Goal: Task Accomplishment & Management: Complete application form

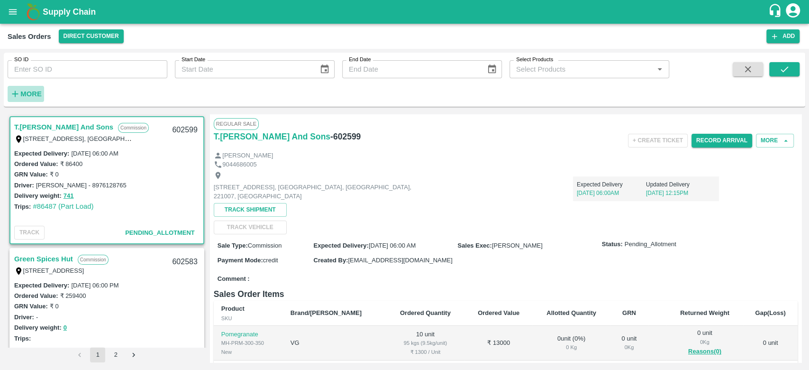
click at [32, 95] on strong "More" at bounding box center [30, 94] width 21 height 8
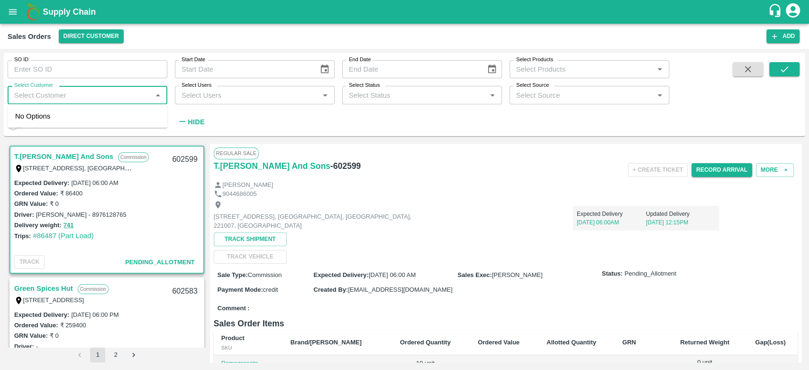
click at [56, 93] on input "Select Customer" at bounding box center [79, 95] width 138 height 12
type input "iniya"
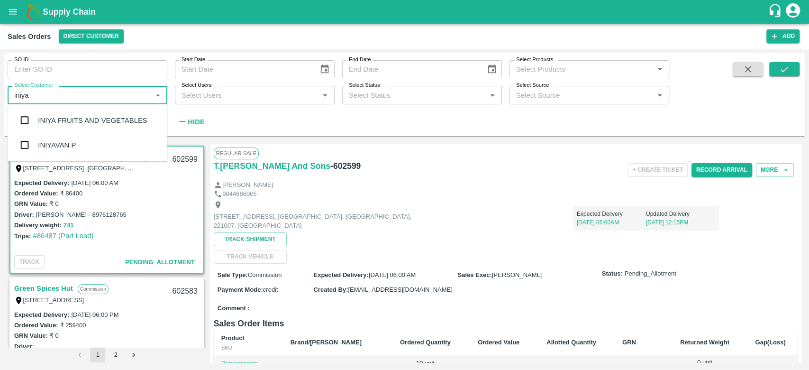
click at [18, 121] on input "checkbox" at bounding box center [24, 120] width 19 height 19
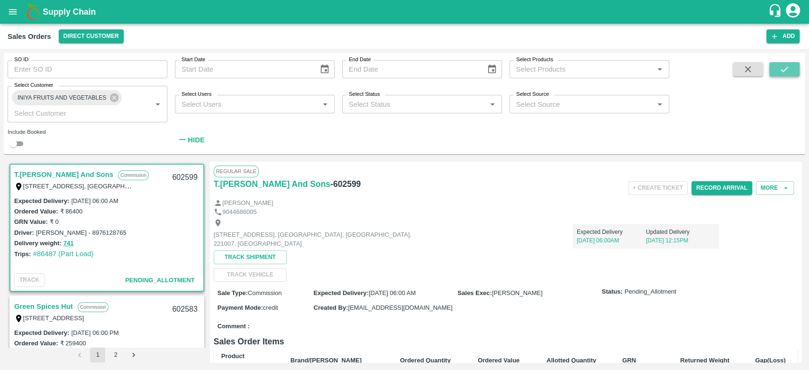
click at [784, 74] on icon "submit" at bounding box center [785, 69] width 10 height 10
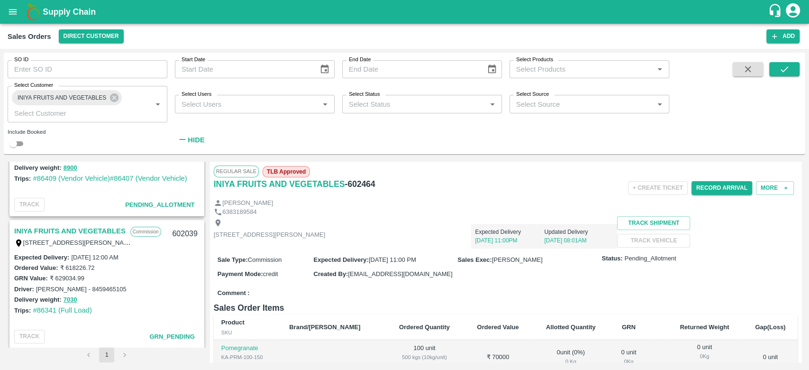
scroll to position [204, 0]
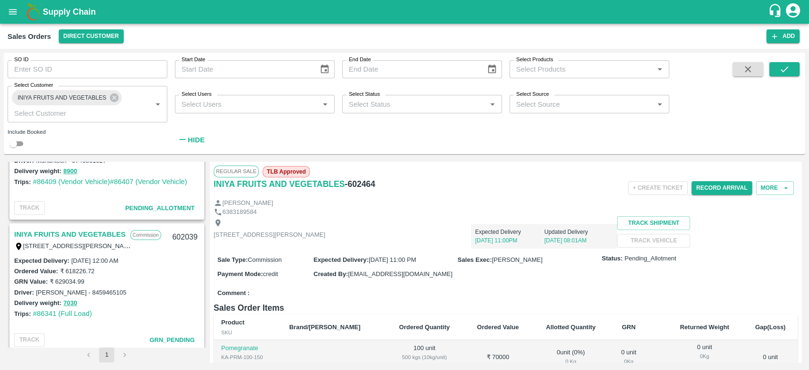
click at [92, 232] on link "INIYA FRUITS AND VEGETABLES" at bounding box center [69, 234] width 111 height 12
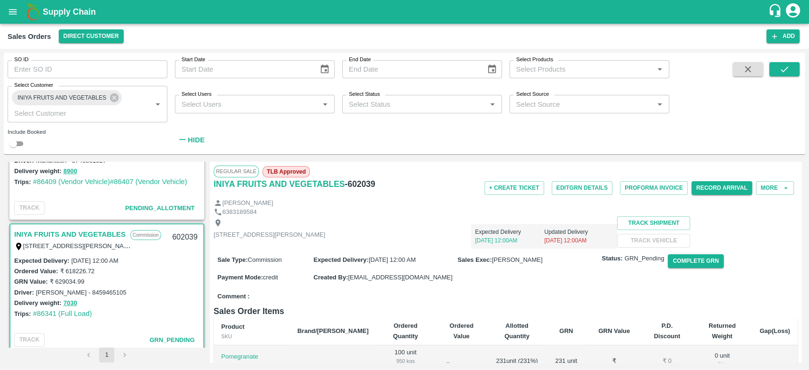
click at [504, 237] on div "Expected Delivery [DATE] 12:00AM Updated Delivery [DATE] 12:00AM" at bounding box center [471, 232] width 292 height 32
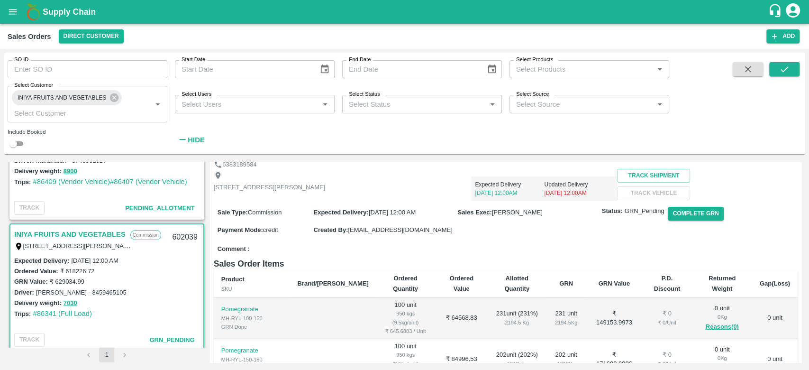
scroll to position [26, 0]
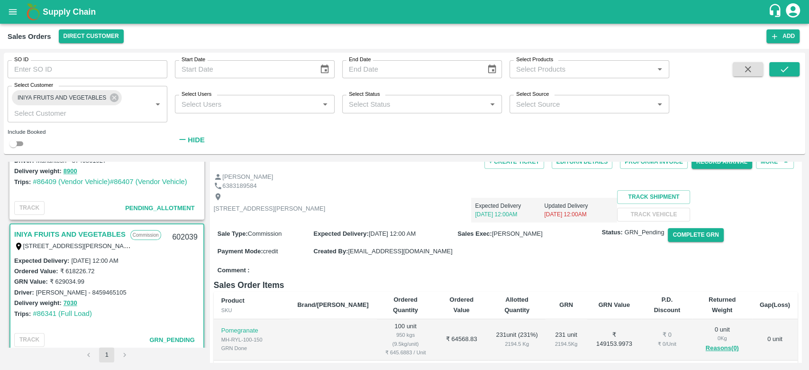
click at [744, 209] on div "[STREET_ADDRESS][PERSON_NAME] Expected Delivery [DATE] 12:00AM Updated Delivery…" at bounding box center [506, 206] width 584 height 32
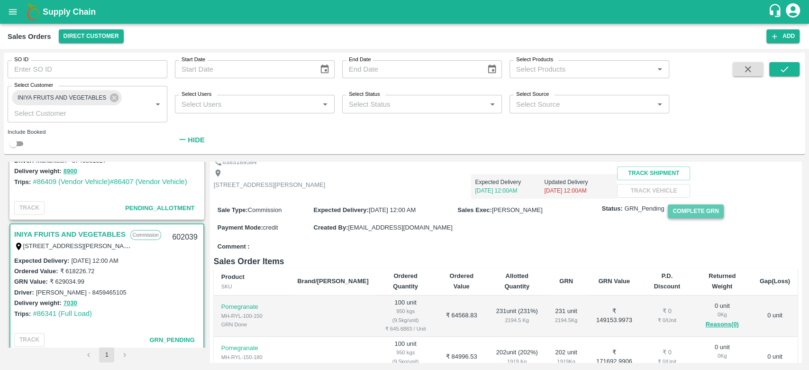
click at [690, 218] on button "Complete GRN" at bounding box center [695, 211] width 55 height 14
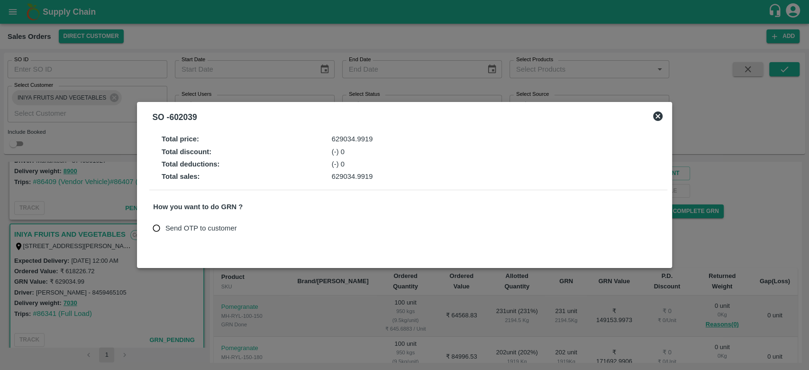
click at [157, 228] on input "Send OTP to customer" at bounding box center [157, 229] width 18 height 18
radio input "true"
click at [257, 227] on button "Send OTP" at bounding box center [264, 228] width 39 height 14
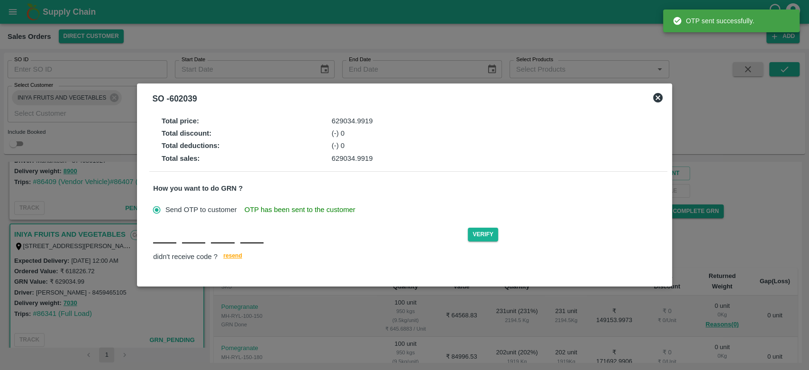
click at [173, 243] on input "text" at bounding box center [164, 234] width 23 height 17
type input "U"
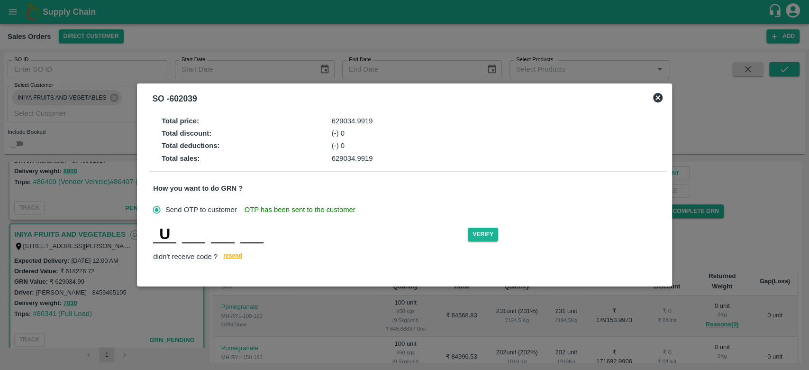
type input "H"
type input "G"
type input "C"
click at [476, 241] on button "Verify" at bounding box center [483, 235] width 30 height 14
